Goal: Use online tool/utility

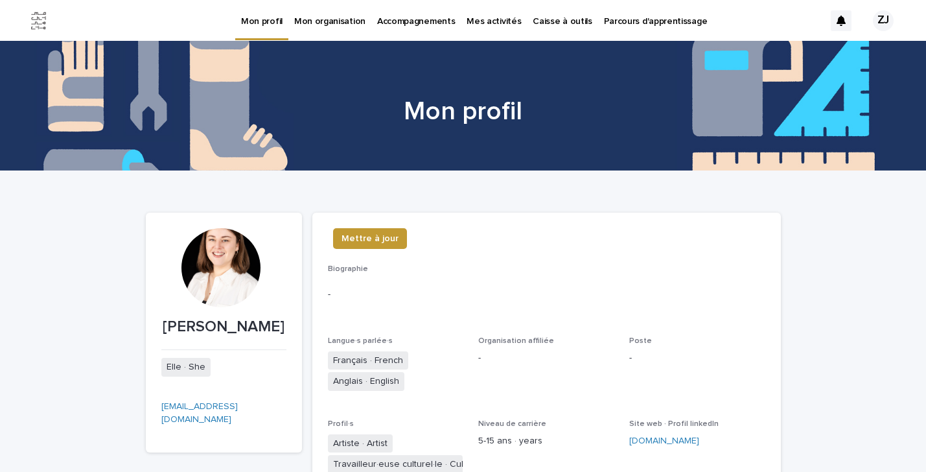
click at [554, 28] on link "Caisse à outils" at bounding box center [562, 20] width 71 height 40
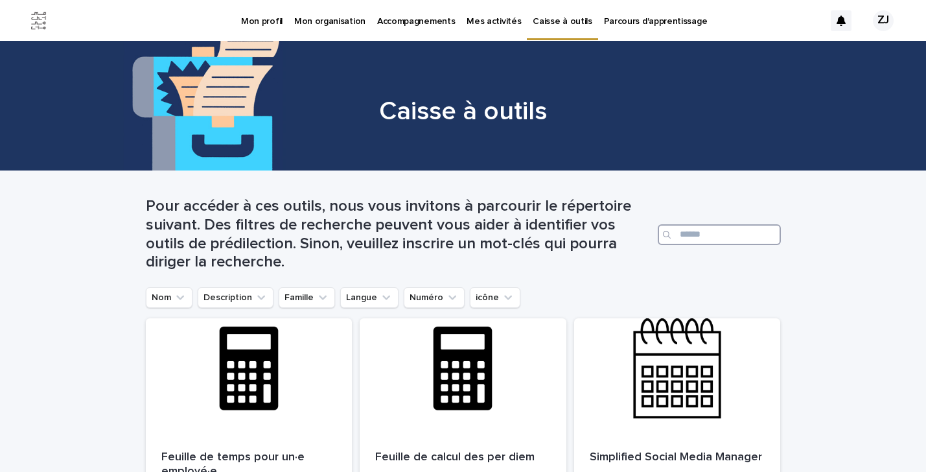
click at [691, 226] on input "Search" at bounding box center [719, 234] width 123 height 21
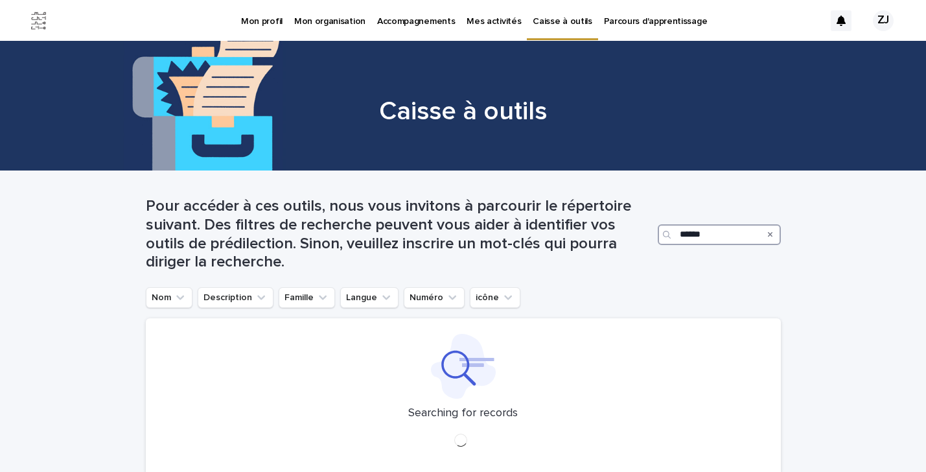
type input "******"
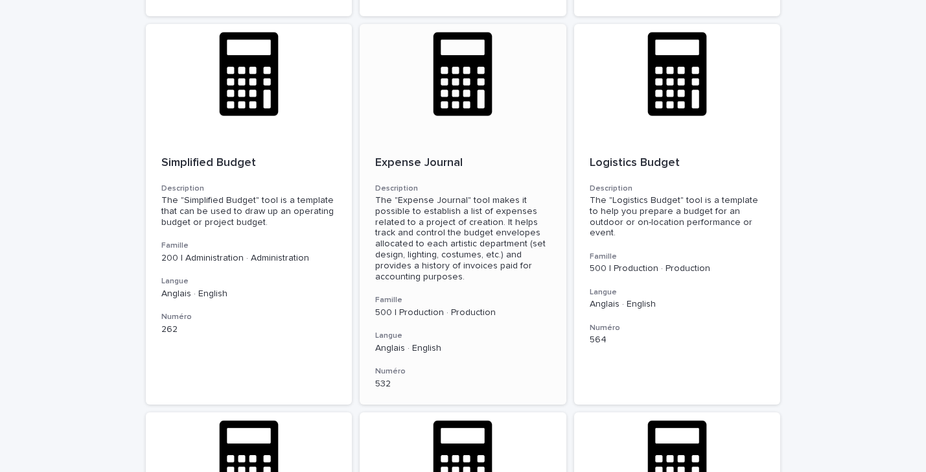
scroll to position [638, 0]
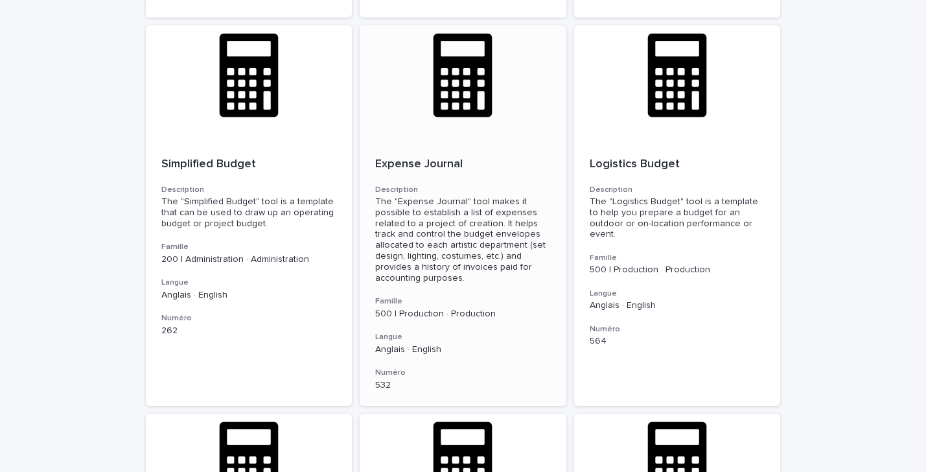
click at [480, 238] on div "The "Expense Journal" tool makes it possible to establish a list of expenses re…" at bounding box center [463, 239] width 176 height 87
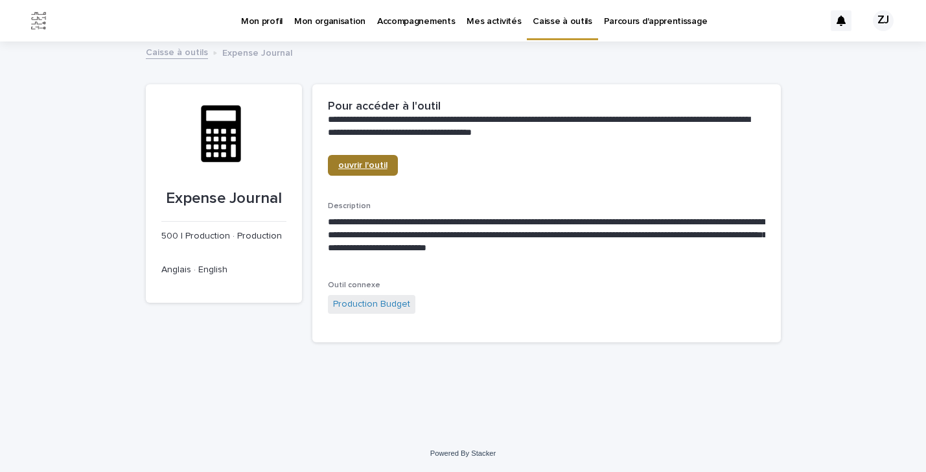
click at [379, 156] on link "ouvrir l'outil" at bounding box center [363, 165] width 70 height 21
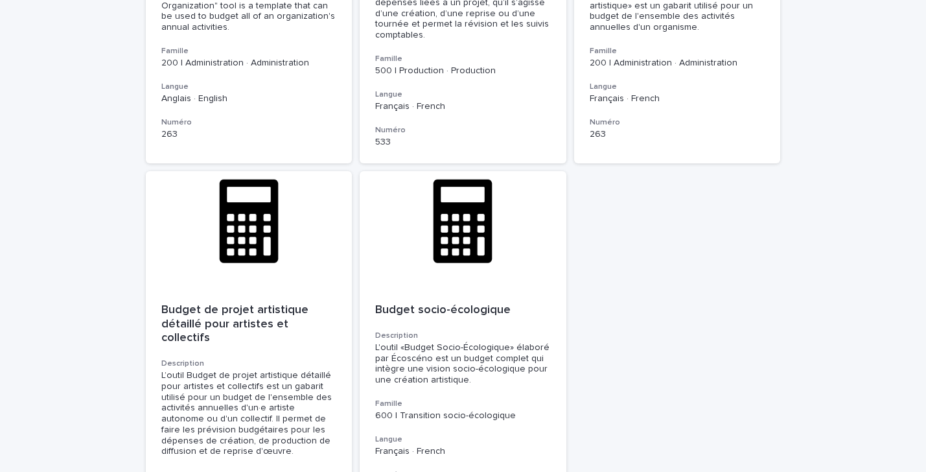
scroll to position [1248, 0]
click at [474, 65] on p "500 | Production · Production" at bounding box center [463, 70] width 176 height 11
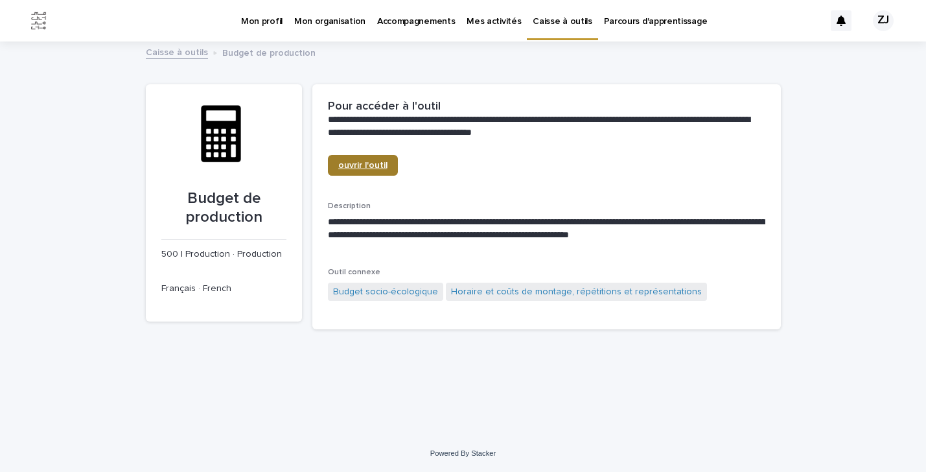
click at [378, 163] on span "ouvrir l'outil" at bounding box center [362, 165] width 49 height 9
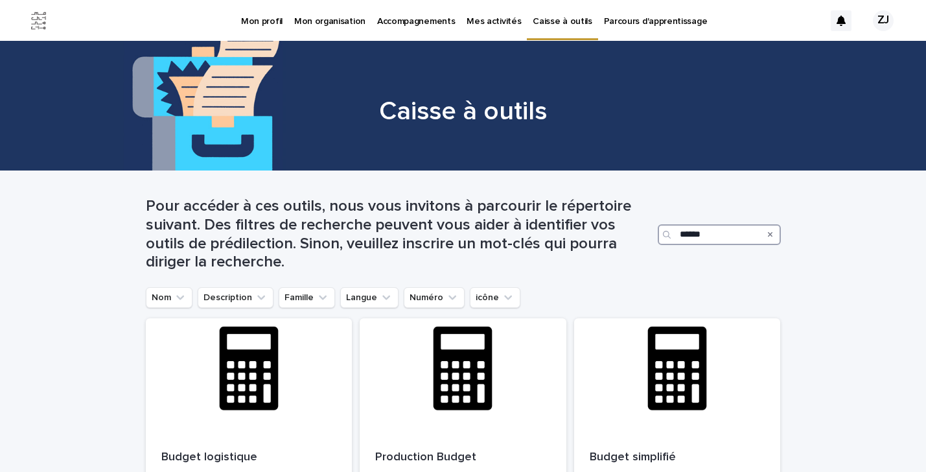
drag, startPoint x: 722, startPoint y: 236, endPoint x: 578, endPoint y: 236, distance: 143.9
click at [578, 236] on div "Pour accéder à ces outils, nous vous invitons à parcourir le répertoire suivant…" at bounding box center [463, 234] width 635 height 75
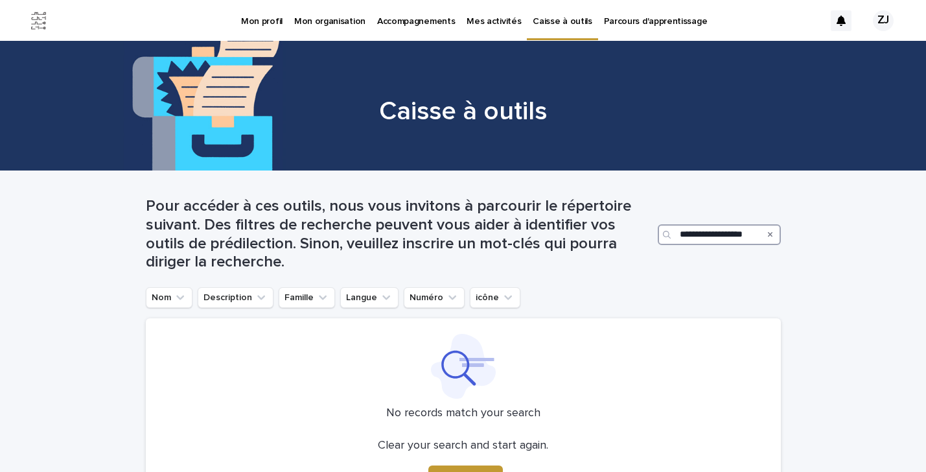
scroll to position [0, 2]
type input "*"
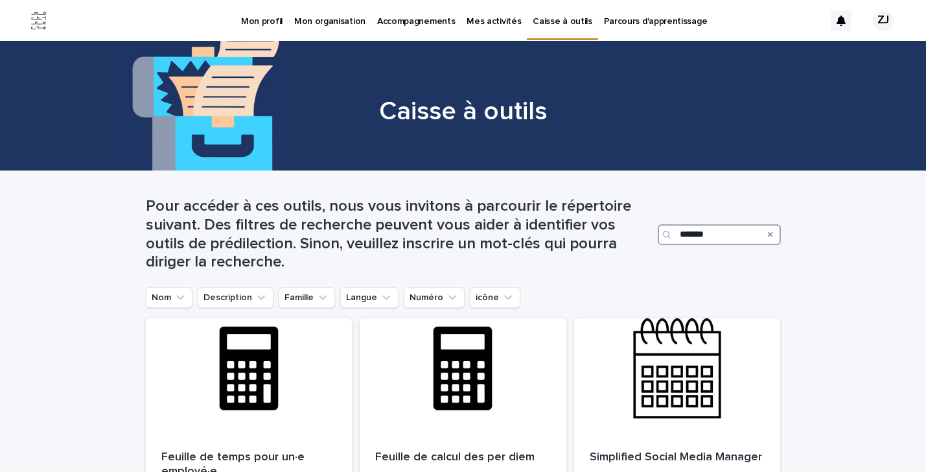
type input "*******"
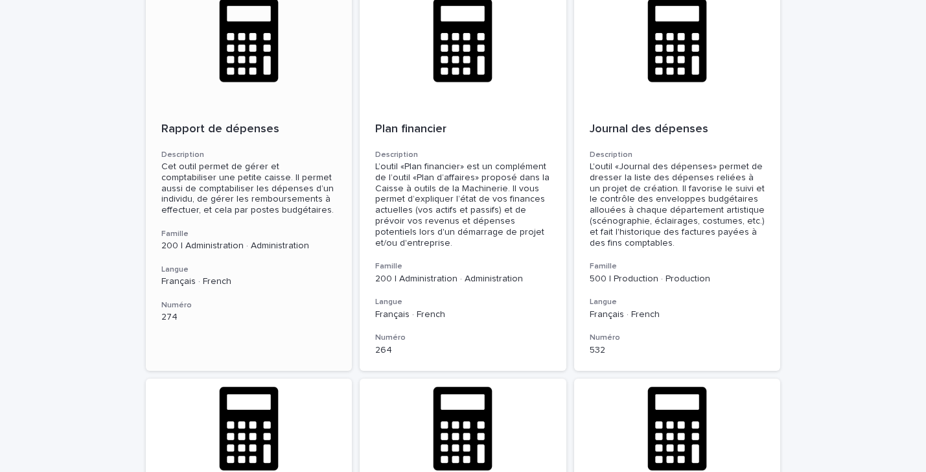
scroll to position [346, 0]
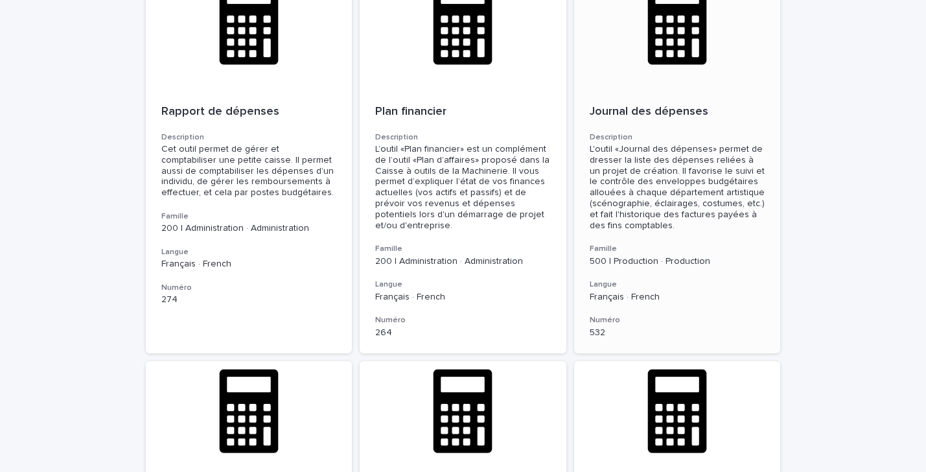
click at [694, 180] on div "L'outil «Journal des dépenses» permet de dresser la liste des dépenses reliées …" at bounding box center [678, 187] width 176 height 87
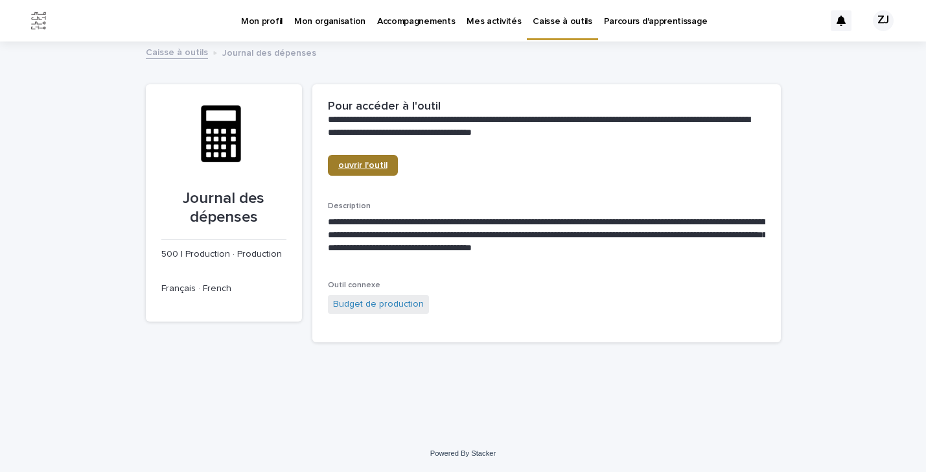
click at [373, 169] on span "ouvrir l'outil" at bounding box center [362, 165] width 49 height 9
